Goal: Check status: Check status

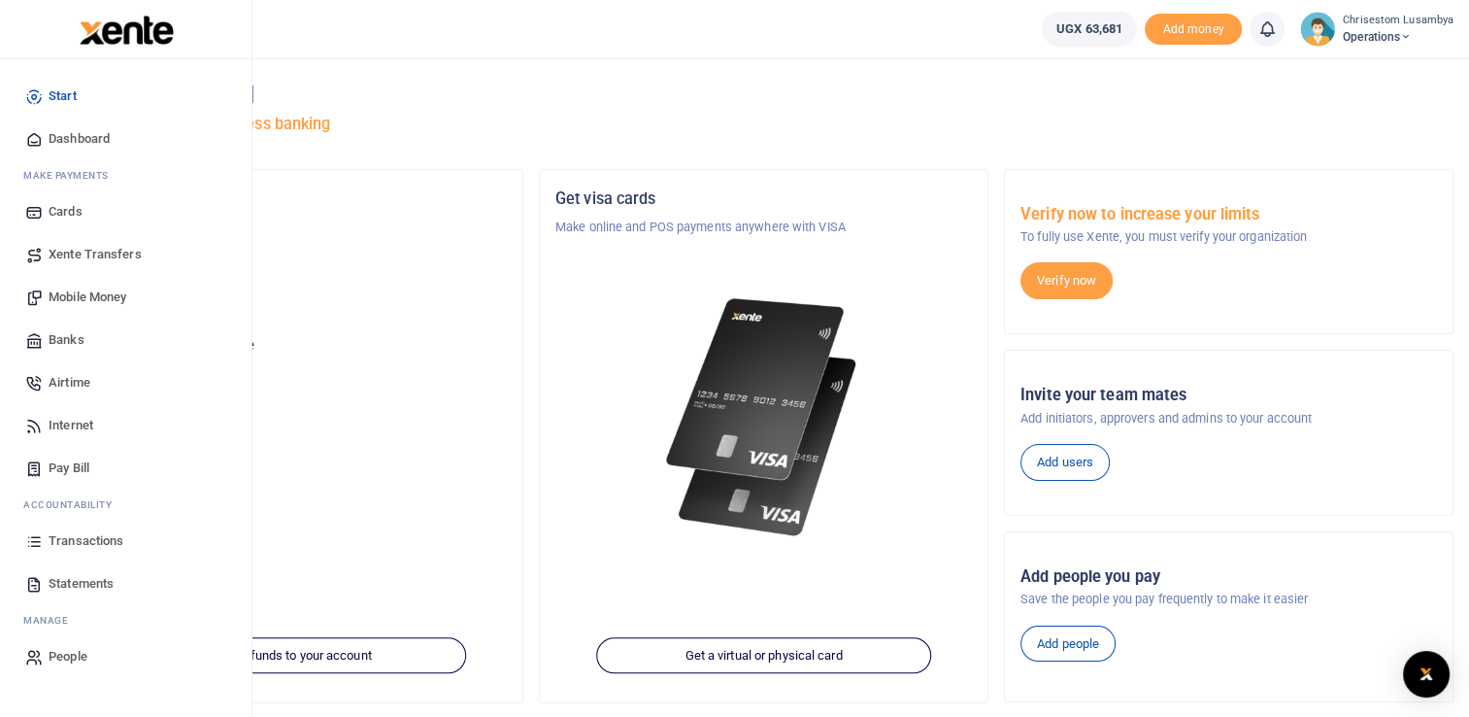
click at [135, 536] on link "Transactions" at bounding box center [126, 541] width 220 height 43
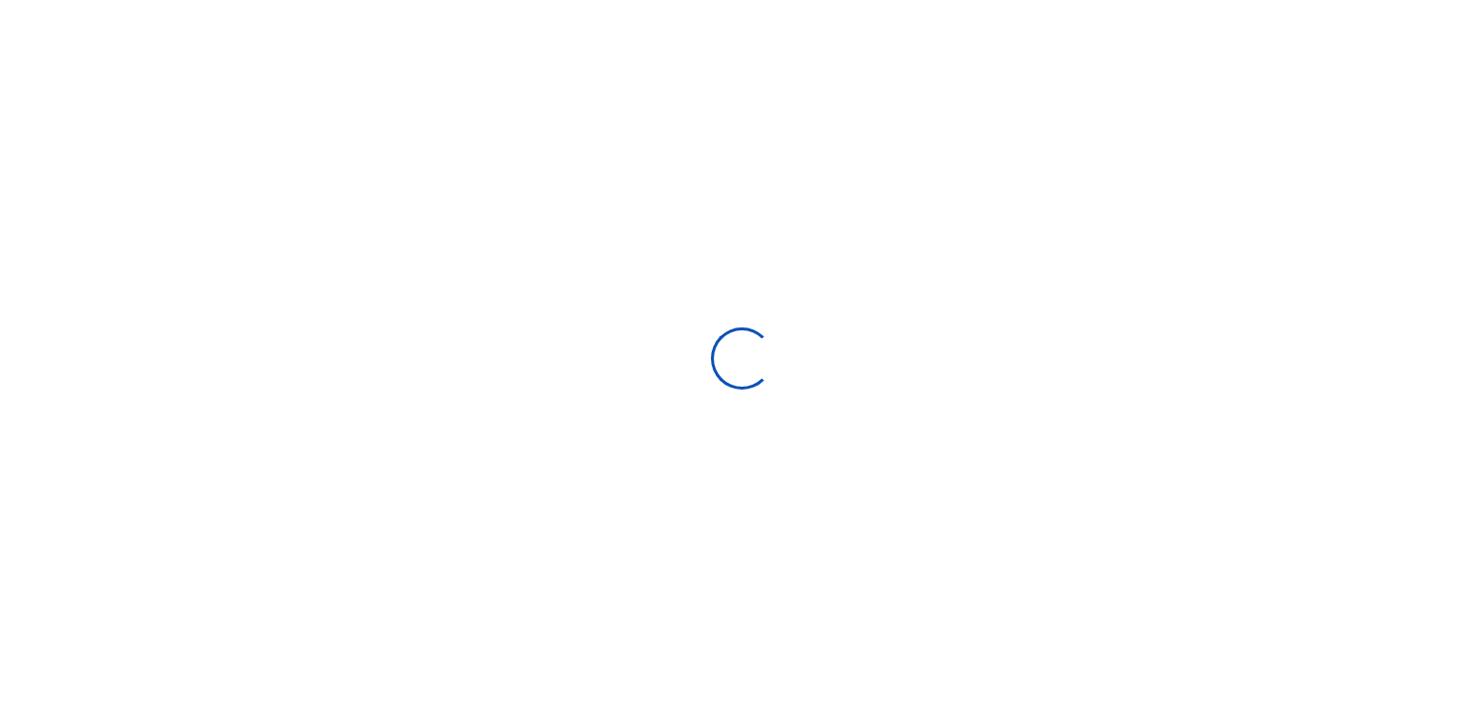
select select
type input "[DATE] - [DATE]"
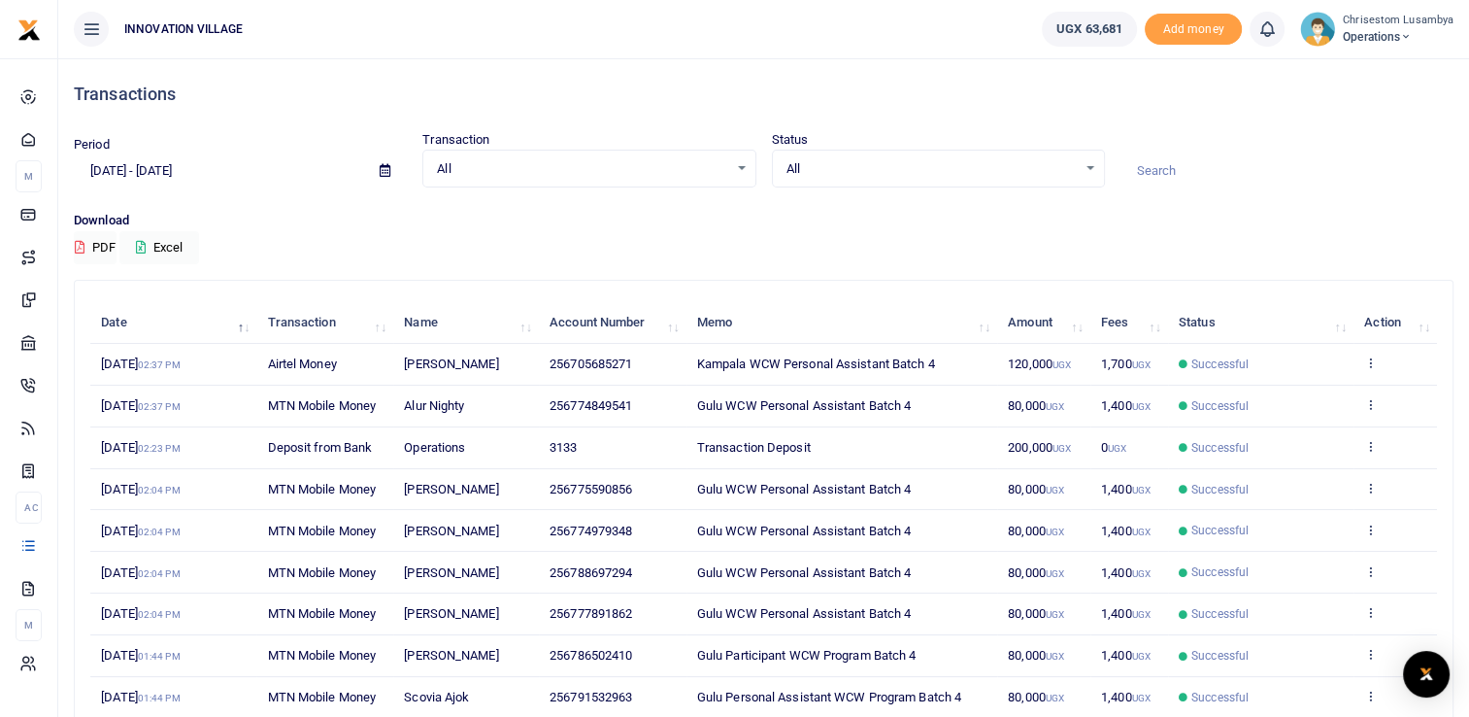
click at [1362, 363] on td "View details Send again" at bounding box center [1396, 365] width 84 height 42
click at [1378, 363] on td "View details Send again" at bounding box center [1396, 365] width 84 height 42
click at [1356, 352] on td "View details Send again" at bounding box center [1396, 365] width 84 height 42
click at [1365, 355] on icon at bounding box center [1370, 362] width 13 height 14
click at [1317, 402] on link "View details" at bounding box center [1300, 394] width 153 height 27
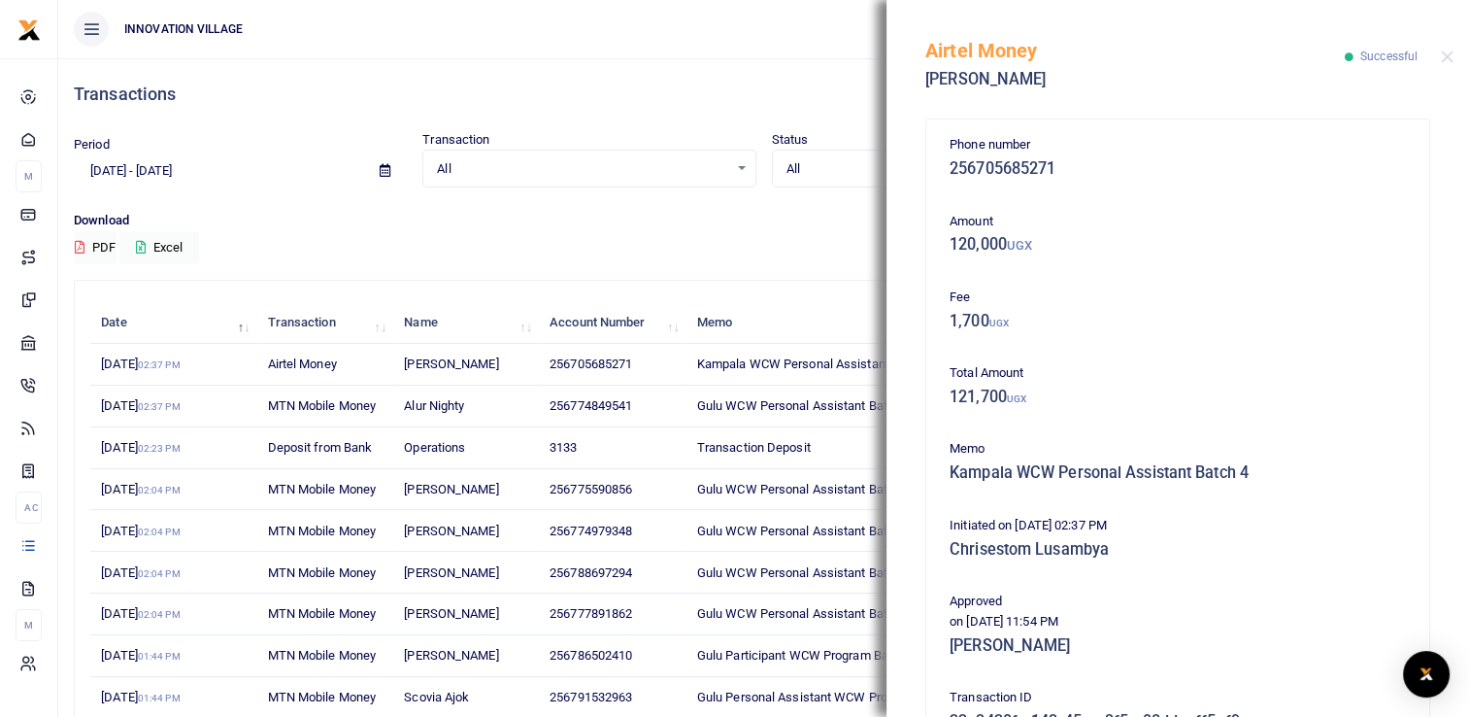
click at [815, 286] on div "Search: Date Transaction Name Account Number Memo Amount Fees Status Action [DA…" at bounding box center [764, 546] width 1378 height 530
click at [1445, 52] on button "Close" at bounding box center [1447, 56] width 13 height 13
